Goal: Find specific page/section: Find specific page/section

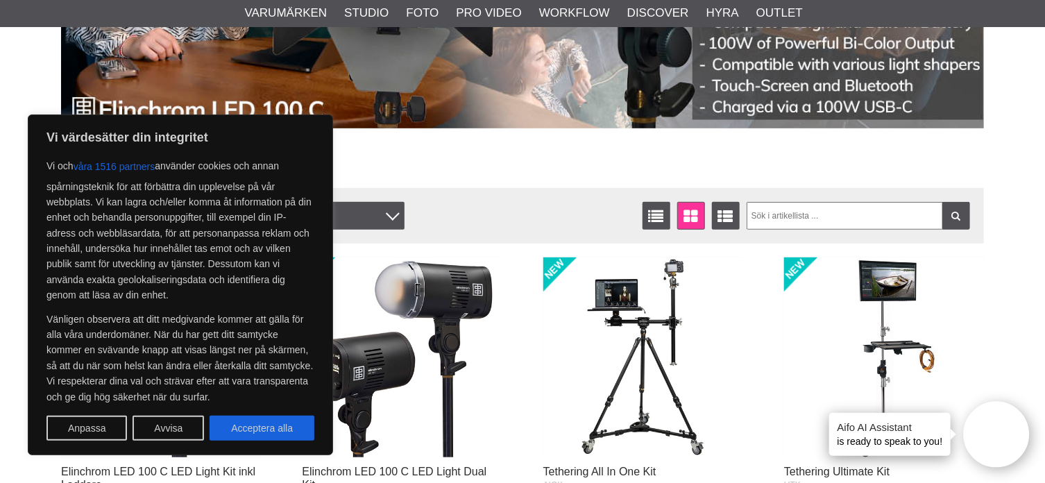
scroll to position [347, 0]
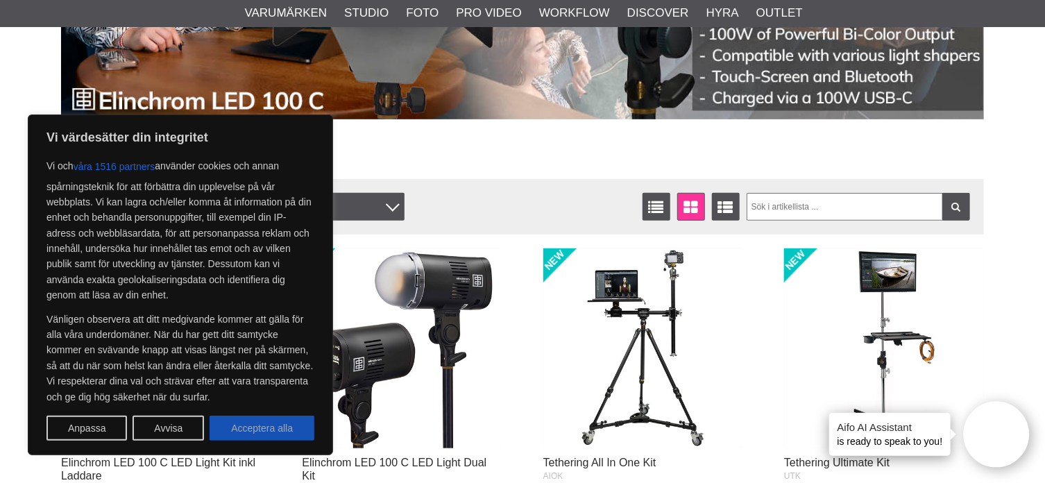
click at [262, 429] on button "Acceptera alla" at bounding box center [262, 428] width 105 height 25
checkbox input "true"
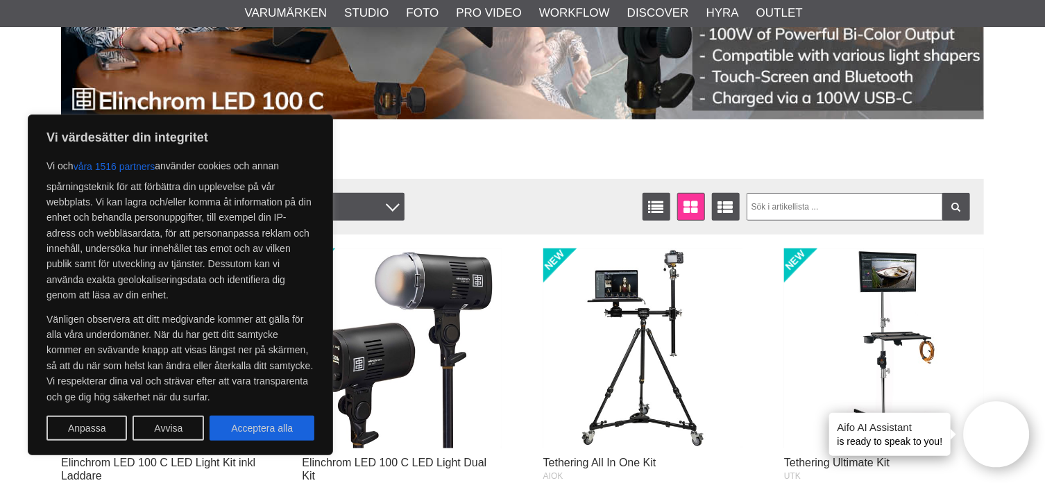
checkbox input "true"
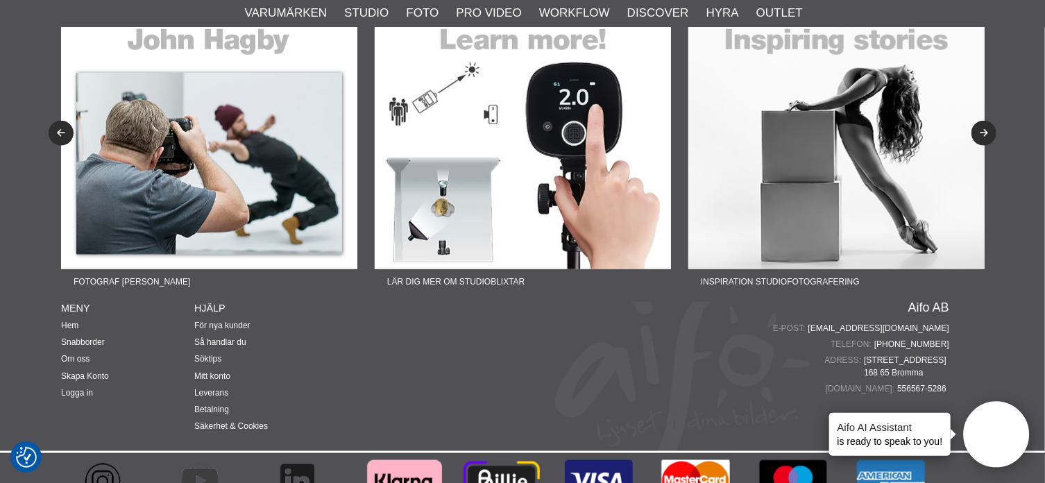
scroll to position [3365, 0]
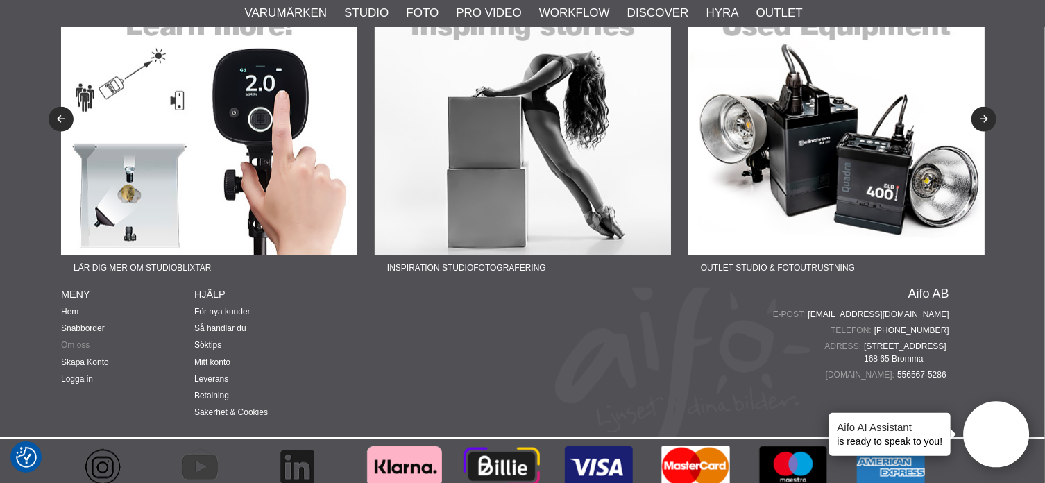
click at [78, 340] on link "Om oss" at bounding box center [75, 345] width 28 height 10
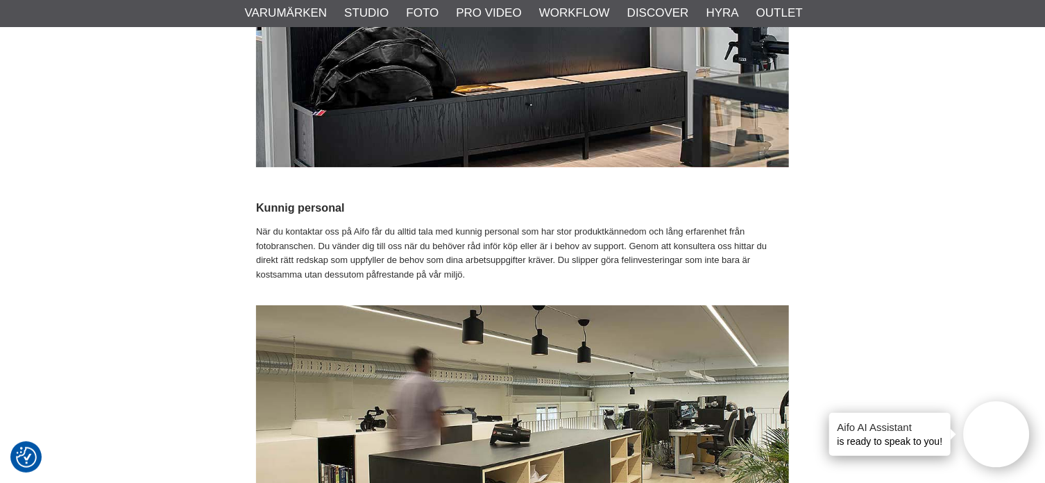
scroll to position [2499, 0]
